Goal: Information Seeking & Learning: Learn about a topic

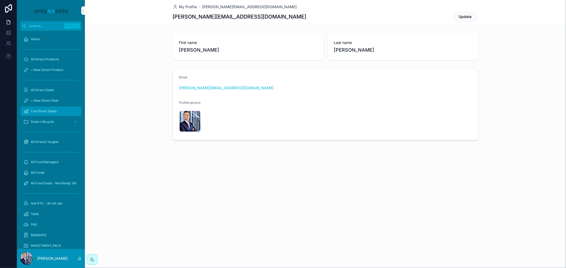
click at [47, 112] on span "Live Direct Deals" at bounding box center [44, 111] width 26 height 4
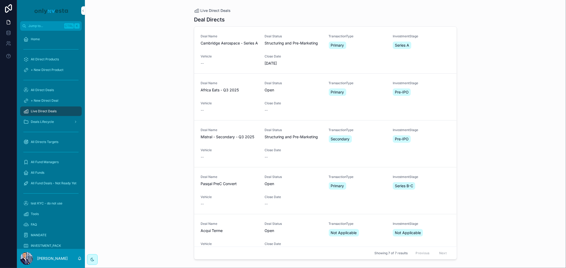
click at [217, 189] on div "Deal Name Pasqal PreC Convert" at bounding box center [229, 183] width 58 height 16
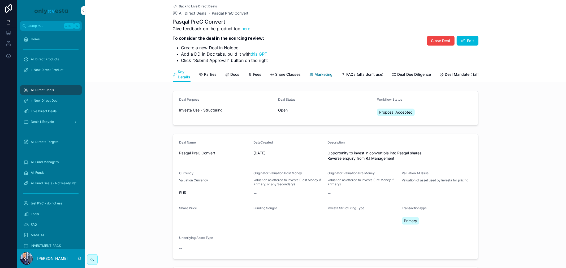
click at [320, 74] on span "Marketing" at bounding box center [324, 74] width 18 height 5
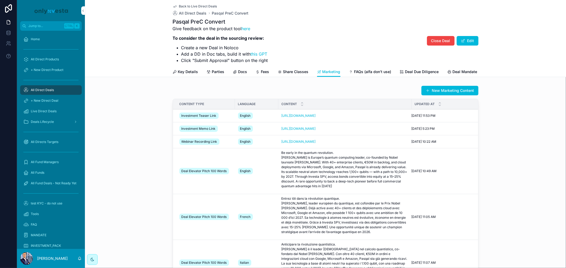
click at [0, 0] on icon "scrollable content" at bounding box center [0, 0] width 0 height 0
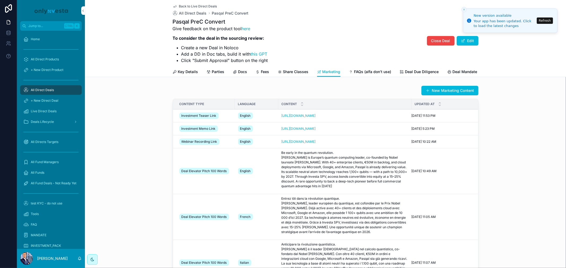
drag, startPoint x: 285, startPoint y: 170, endPoint x: 349, endPoint y: 185, distance: 66.4
click at [349, 185] on p "Be early in the quantum revolution. [PERSON_NAME] is Europe’s quantum computing…" at bounding box center [344, 170] width 127 height 38
click at [239, 70] on span "Docs" at bounding box center [242, 71] width 9 height 5
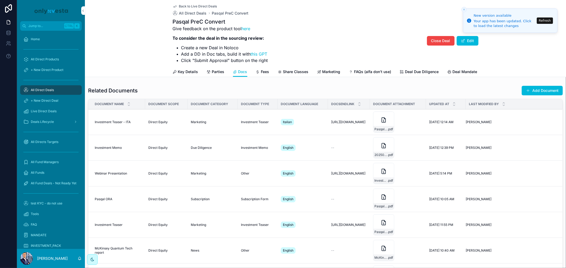
click at [0, 0] on icon "scrollable content" at bounding box center [0, 0] width 0 height 0
drag, startPoint x: 332, startPoint y: 70, endPoint x: 321, endPoint y: 71, distance: 11.2
click at [332, 70] on span "Marketing" at bounding box center [331, 71] width 18 height 5
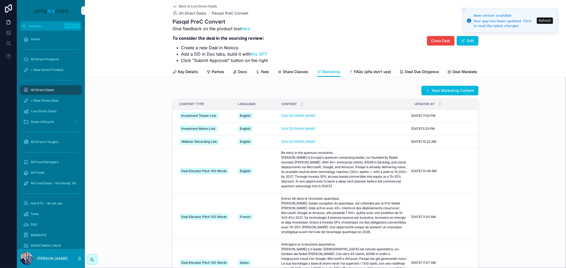
click at [0, 0] on icon "scrollable content" at bounding box center [0, 0] width 0 height 0
